Goal: Navigation & Orientation: Find specific page/section

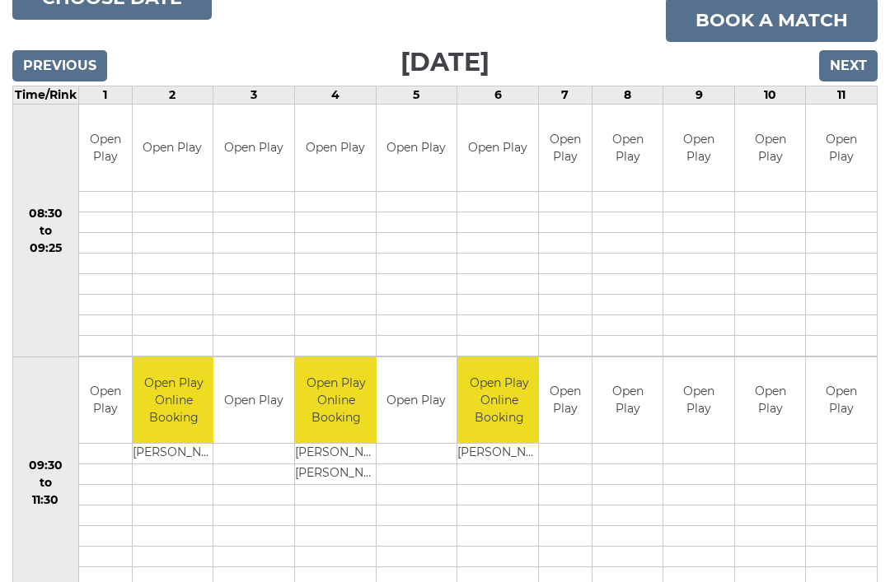
scroll to position [229, 0]
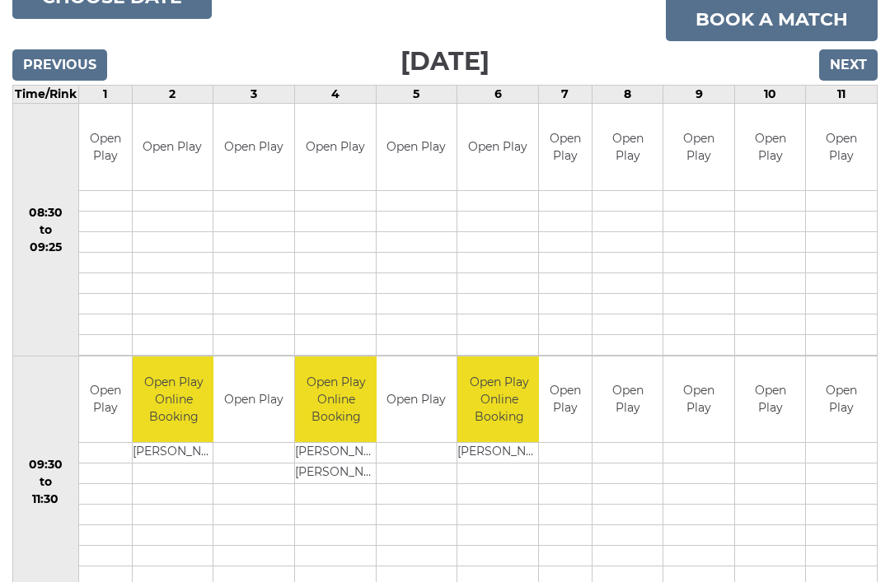
click at [67, 58] on input "Previous" at bounding box center [59, 65] width 95 height 31
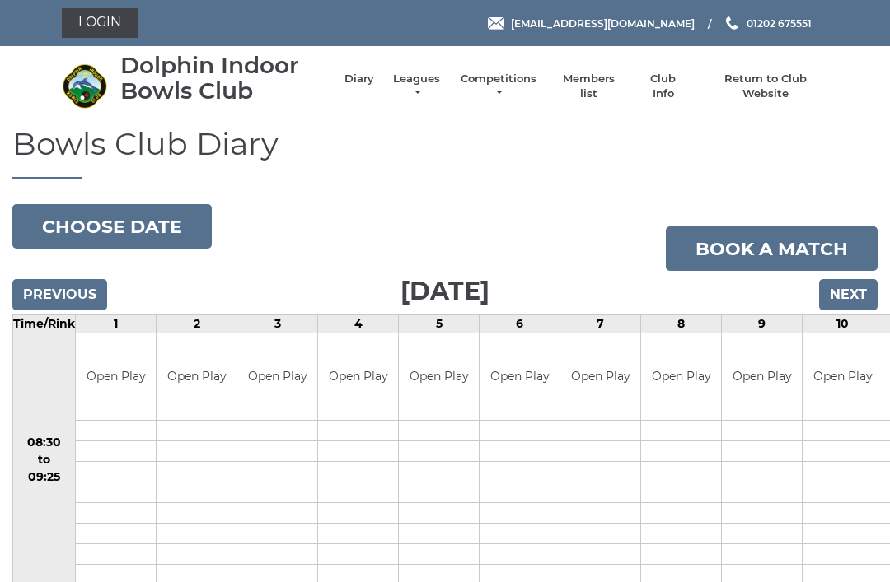
click at [77, 12] on link "Login" at bounding box center [100, 23] width 76 height 30
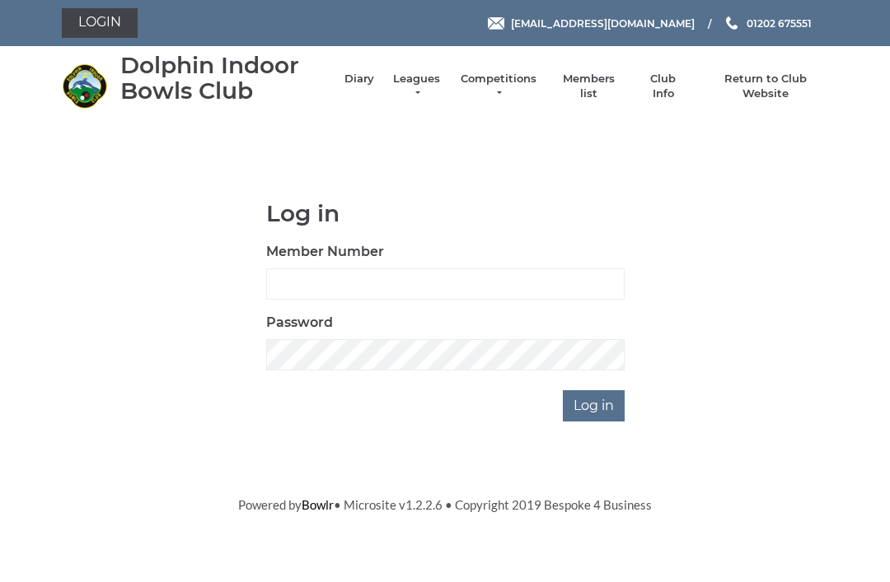
click at [114, 16] on link "Login" at bounding box center [100, 23] width 76 height 30
click at [118, 13] on link "Login" at bounding box center [100, 23] width 76 height 30
click at [613, 86] on link "Members list" at bounding box center [588, 87] width 68 height 30
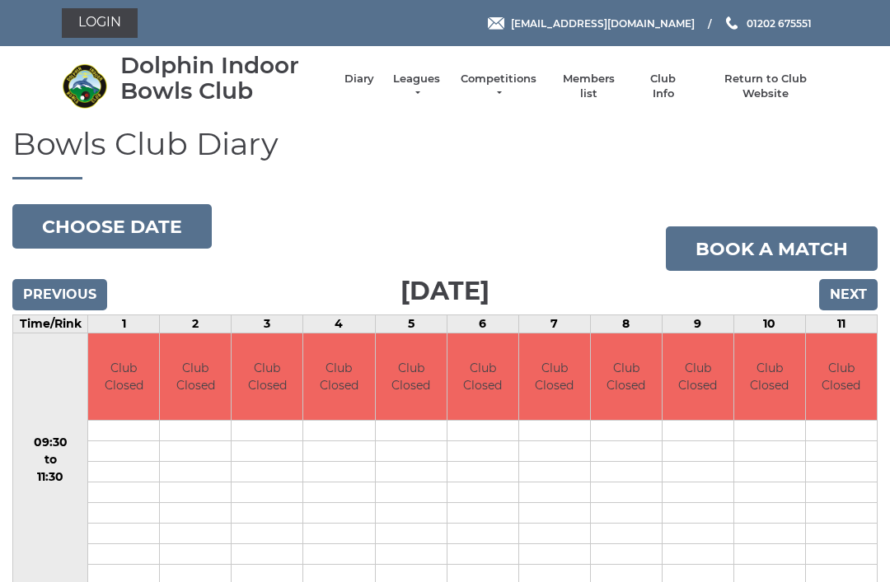
click at [96, 287] on input "Previous" at bounding box center [59, 294] width 95 height 31
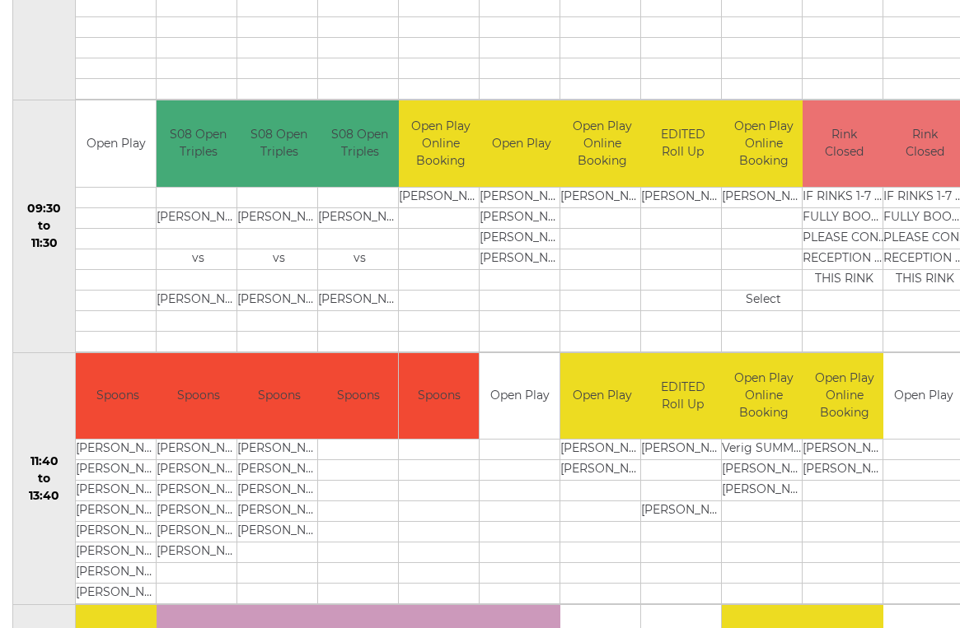
scroll to position [487, 0]
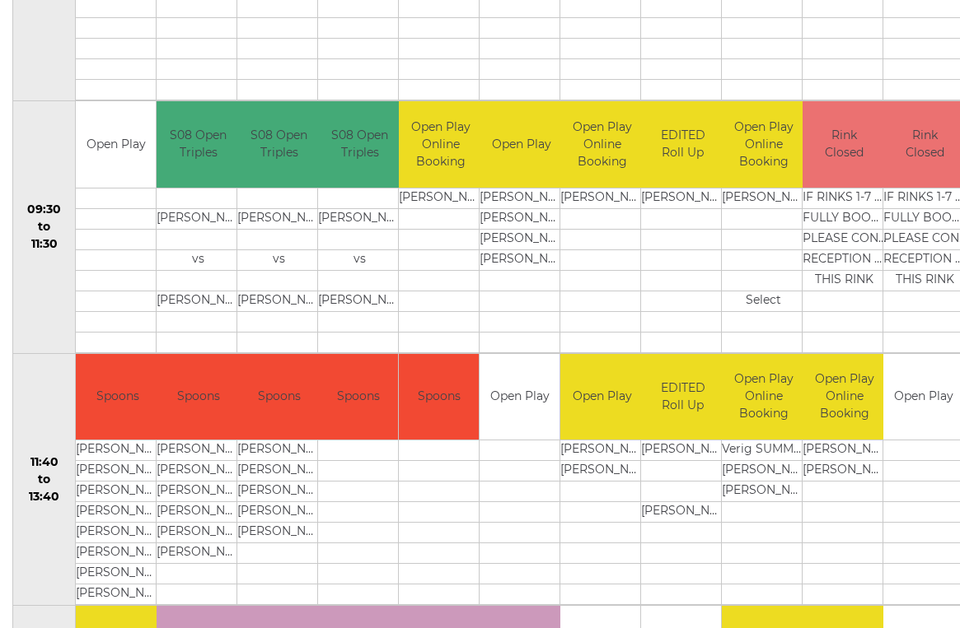
click at [2, 606] on div "Bowls Club Diary [DATE] Choose date Book a match [DATE] Previous Next Time/Rink…" at bounding box center [480, 249] width 960 height 1219
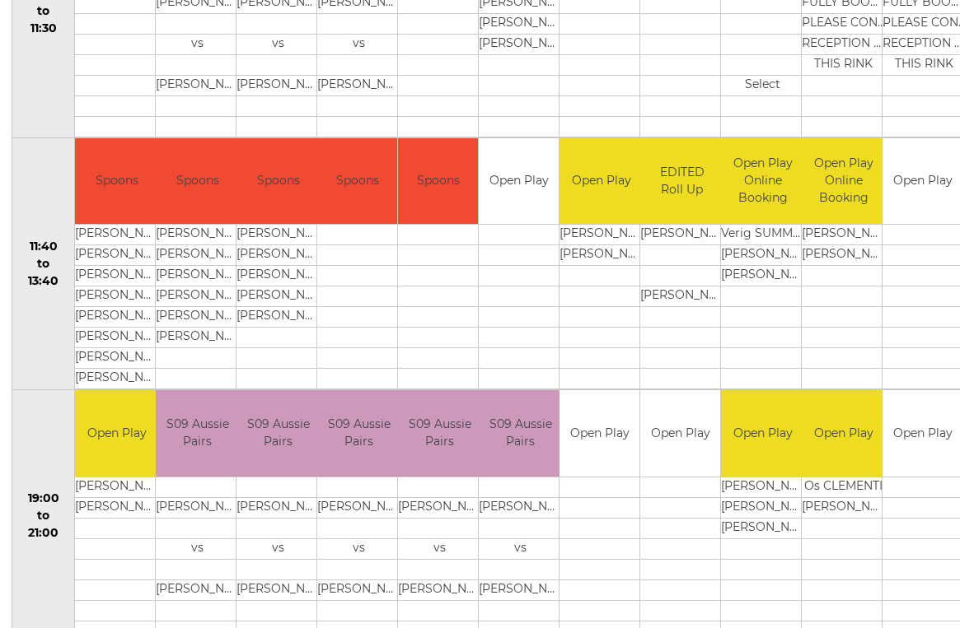
scroll to position [702, 2]
